Goal: Information Seeking & Learning: Learn about a topic

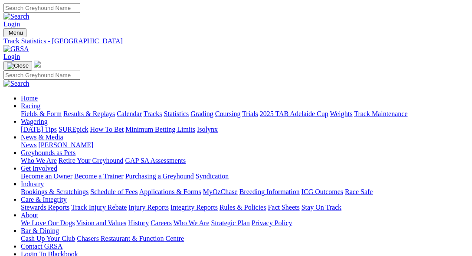
click at [39, 110] on link "Fields & Form" at bounding box center [41, 113] width 41 height 7
select select "VIC"
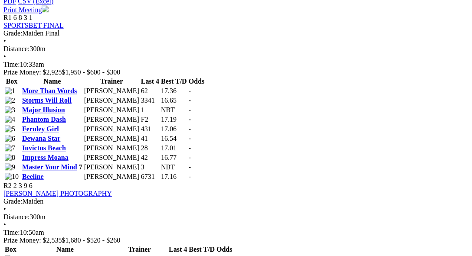
scroll to position [446, 0]
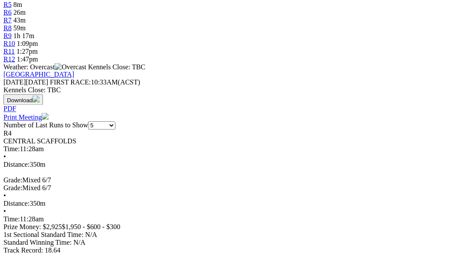
scroll to position [357, 0]
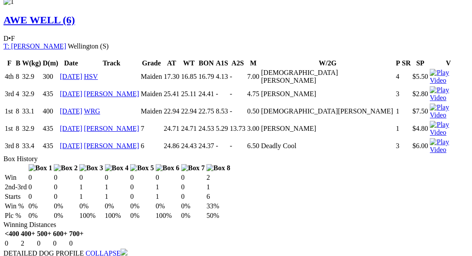
scroll to position [669, 0]
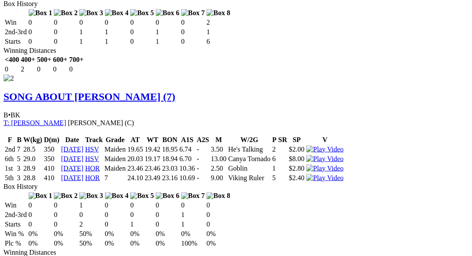
scroll to position [1116, 0]
